Goal: Transaction & Acquisition: Purchase product/service

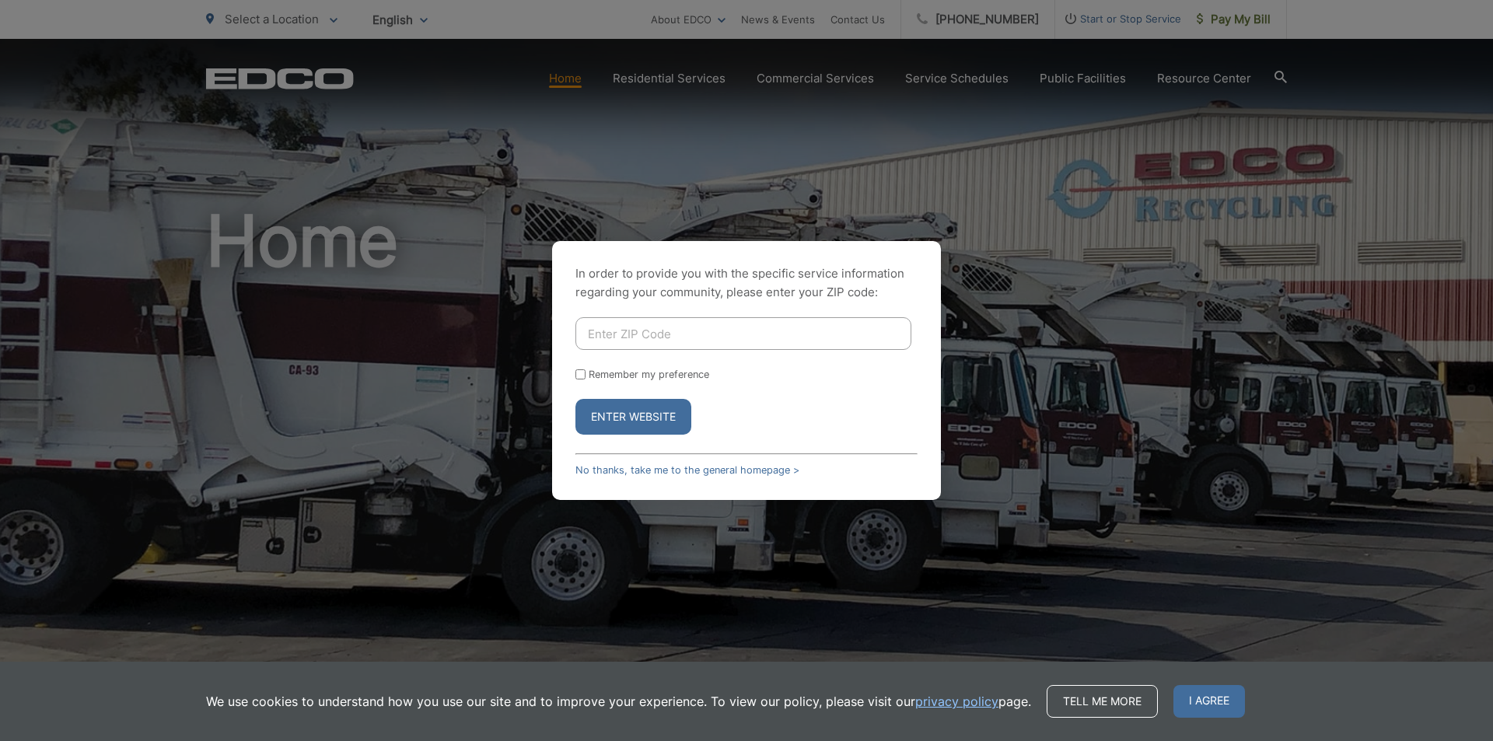
click at [685, 334] on input "Enter ZIP Code" at bounding box center [744, 333] width 336 height 33
type input "92082"
click at [635, 414] on button "Enter Website" at bounding box center [634, 417] width 116 height 36
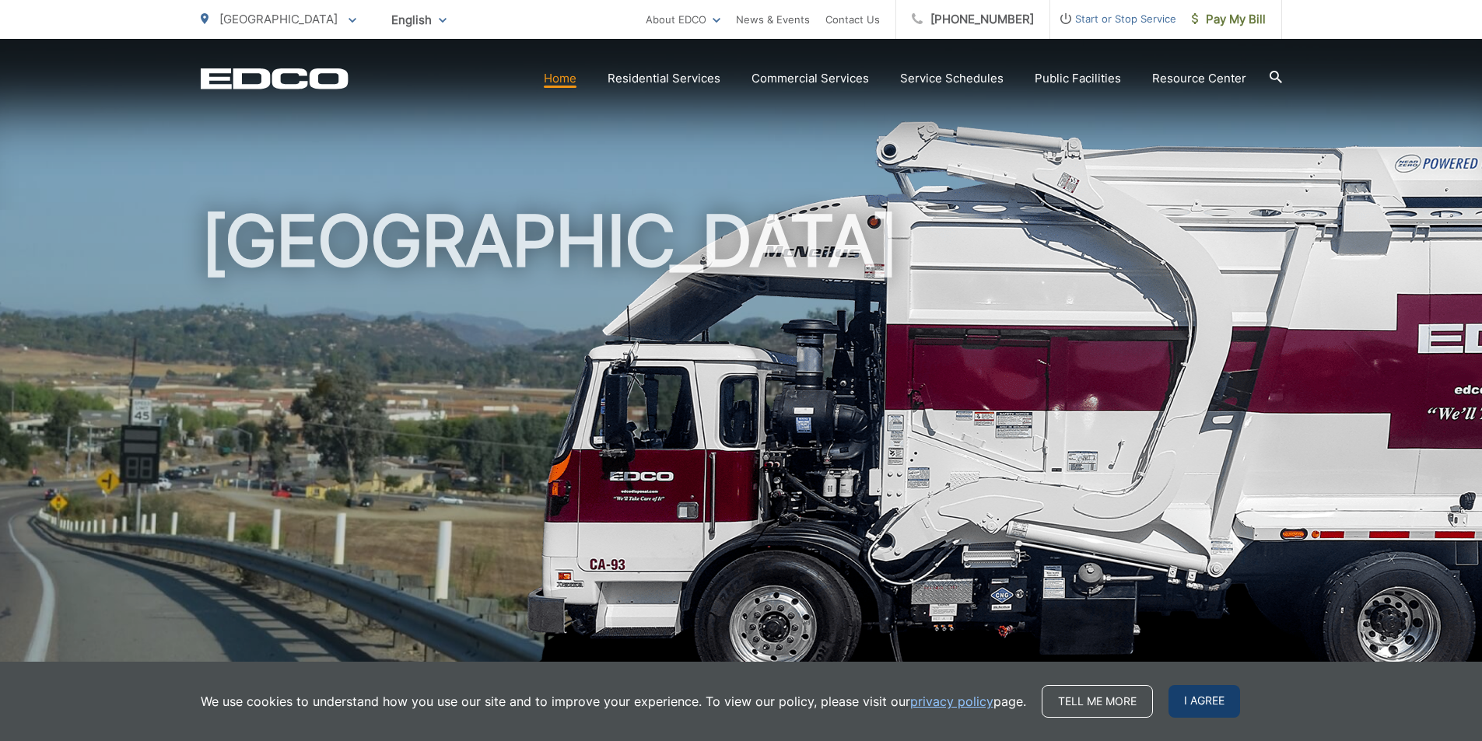
click at [1168, 704] on span "I agree" at bounding box center [1204, 701] width 72 height 33
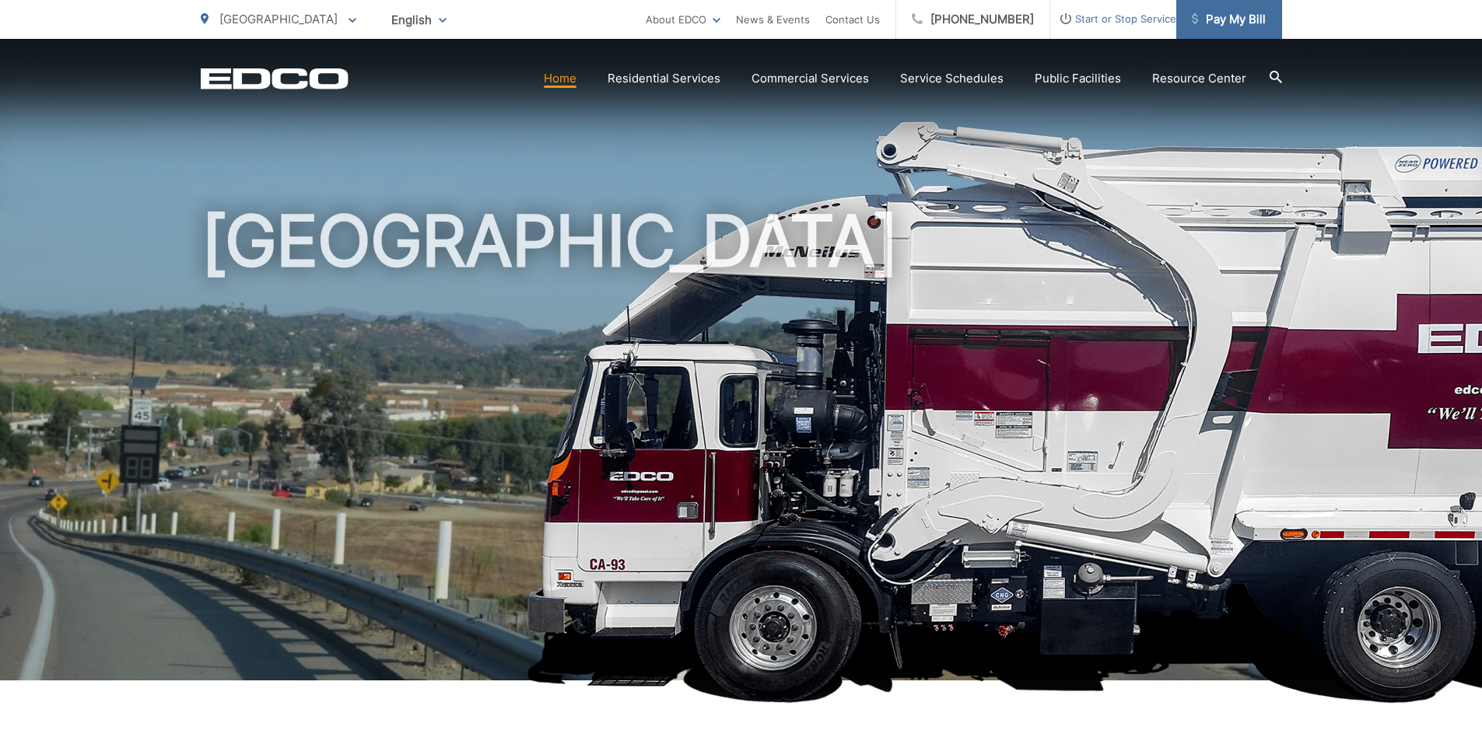
click at [1234, 26] on span "Pay My Bill" at bounding box center [1228, 19] width 74 height 19
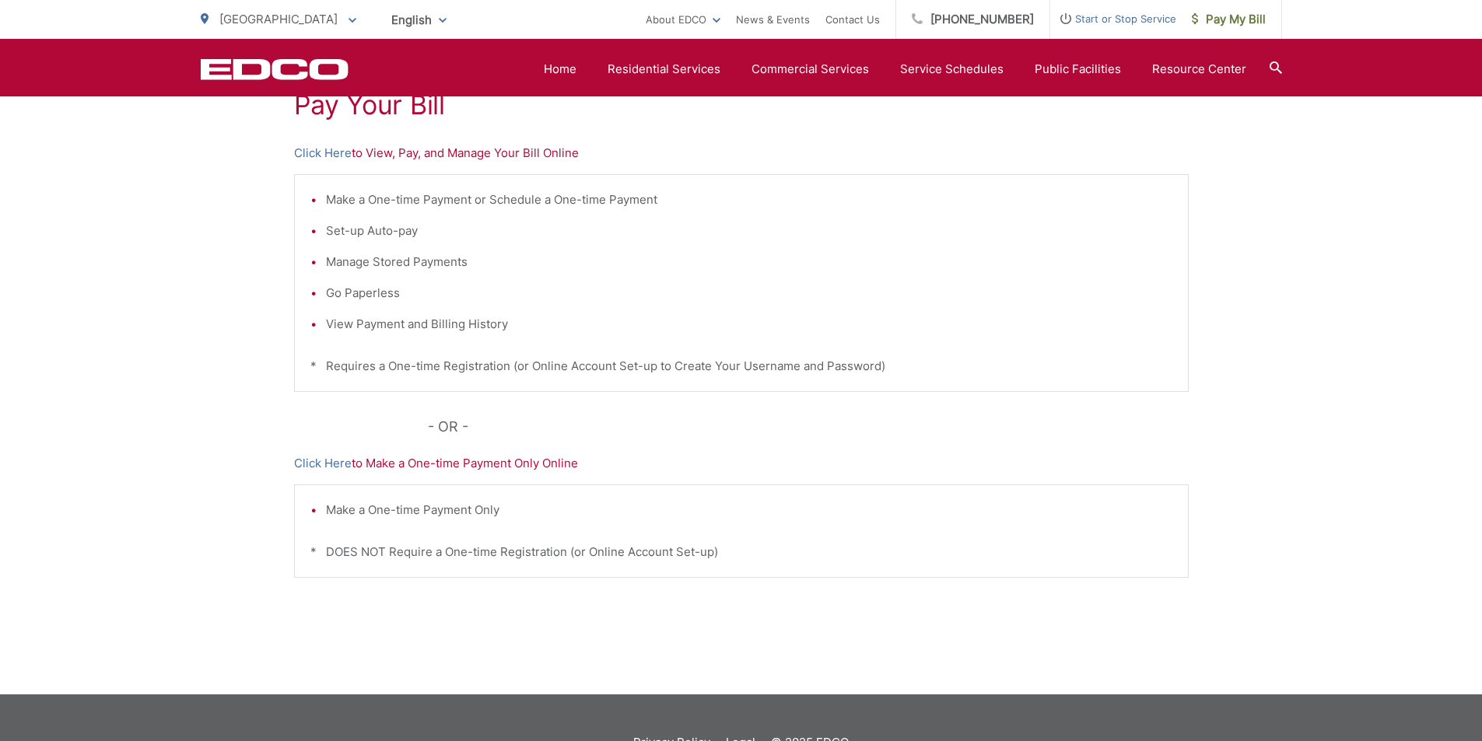
scroll to position [287, 0]
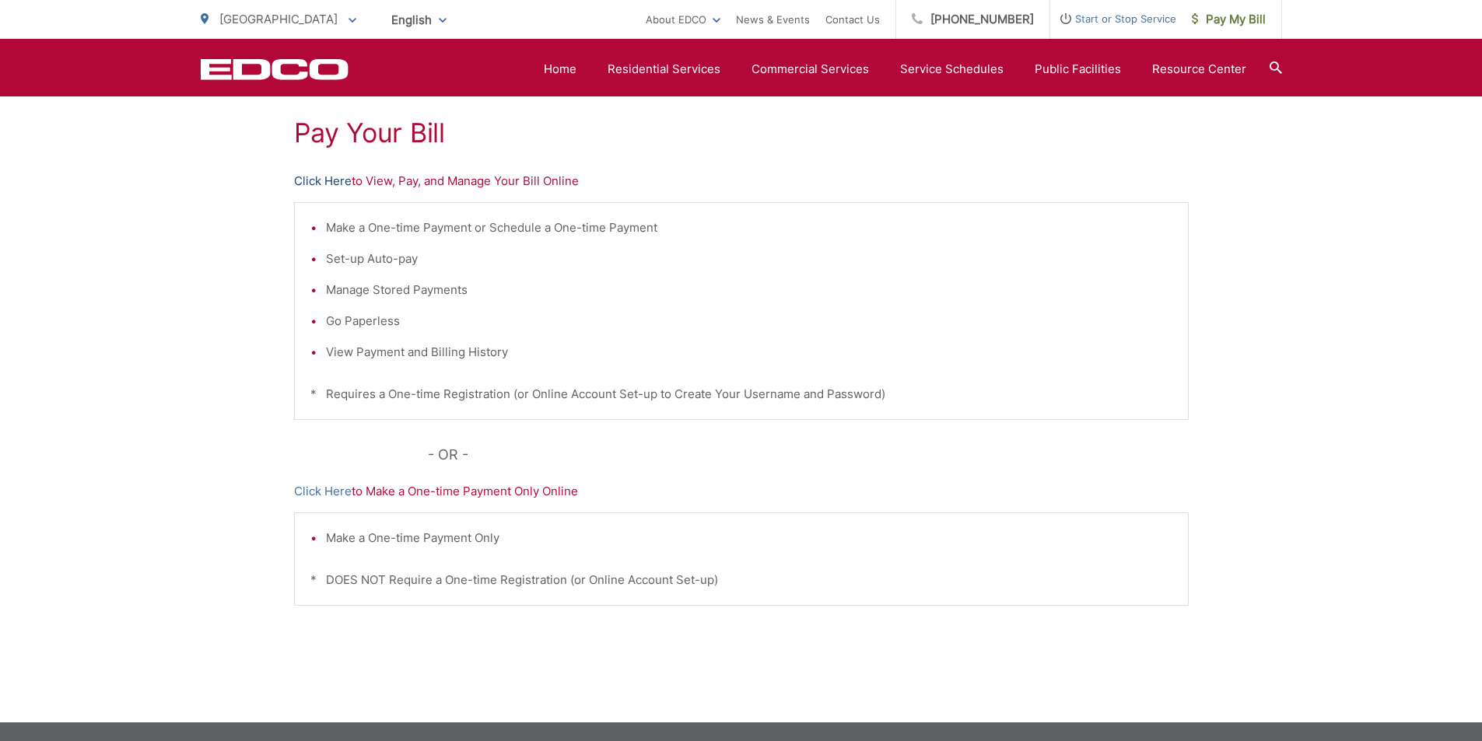
click at [316, 179] on link "Click Here" at bounding box center [323, 181] width 58 height 19
